Goal: Task Accomplishment & Management: Manage account settings

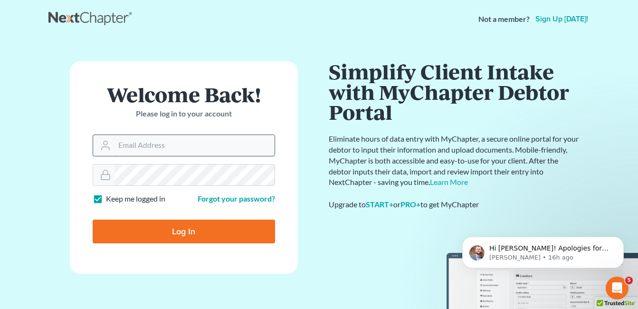
click at [179, 143] on input "Email Address" at bounding box center [195, 145] width 160 height 21
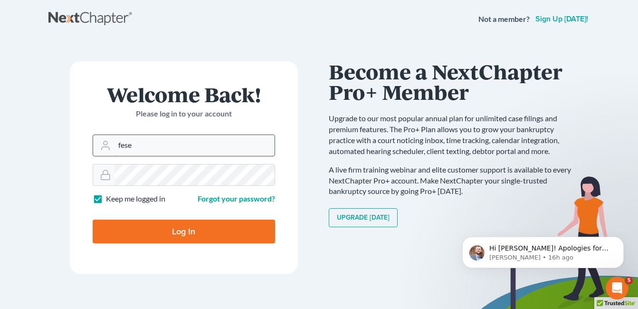
type input "fesenmyer_law@hotmail.com"
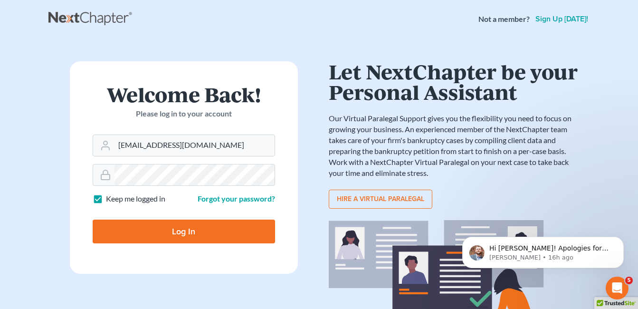
click at [209, 229] on input "Log In" at bounding box center [184, 232] width 183 height 24
type input "Thinking..."
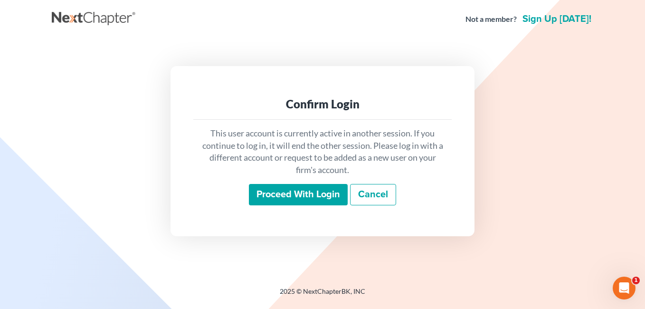
click at [319, 193] on input "Proceed with login" at bounding box center [298, 195] width 99 height 22
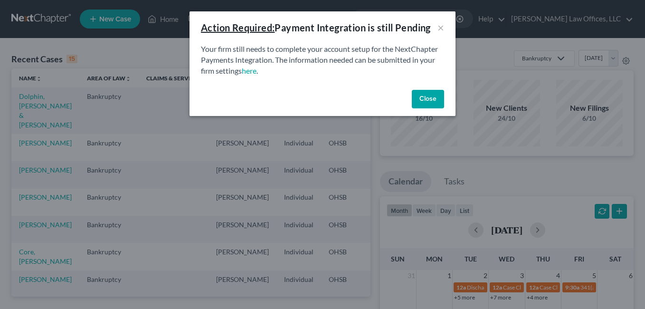
click at [427, 99] on button "Close" at bounding box center [428, 99] width 32 height 19
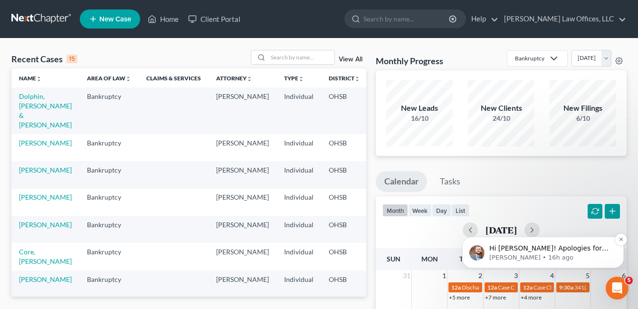
click at [551, 255] on p "James • 16h ago" at bounding box center [551, 257] width 123 height 9
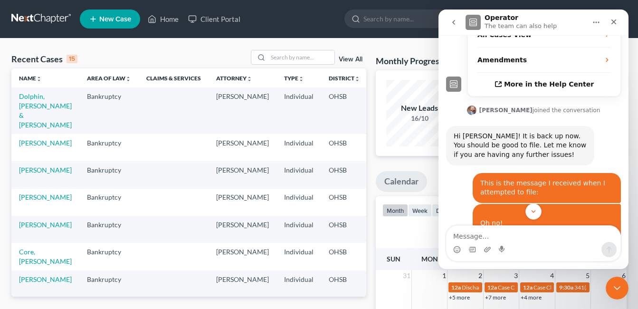
scroll to position [285, 0]
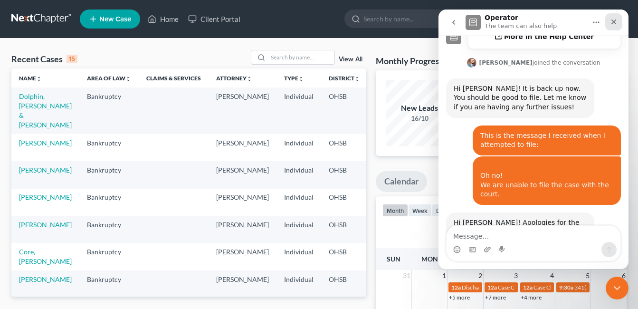
click at [620, 22] on div "Close" at bounding box center [614, 21] width 17 height 17
